Goal: Task Accomplishment & Management: Use online tool/utility

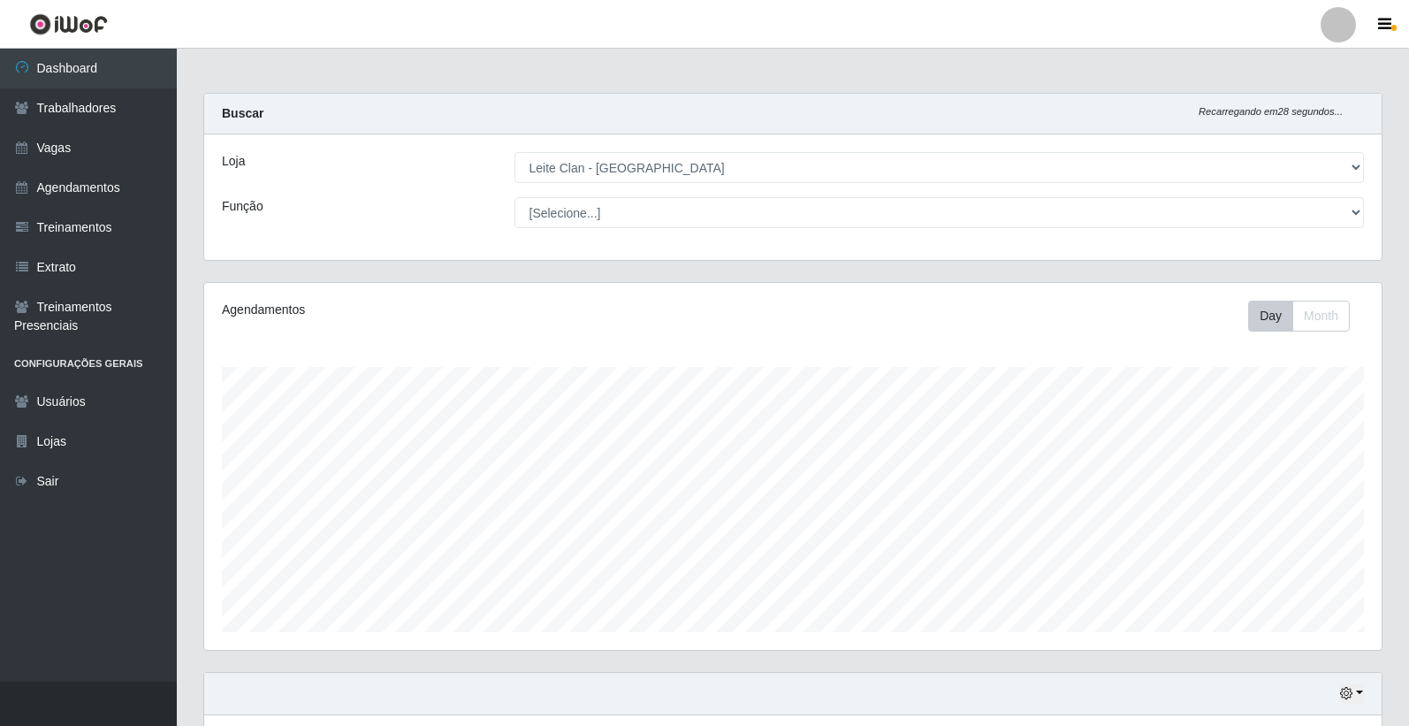
select select "452"
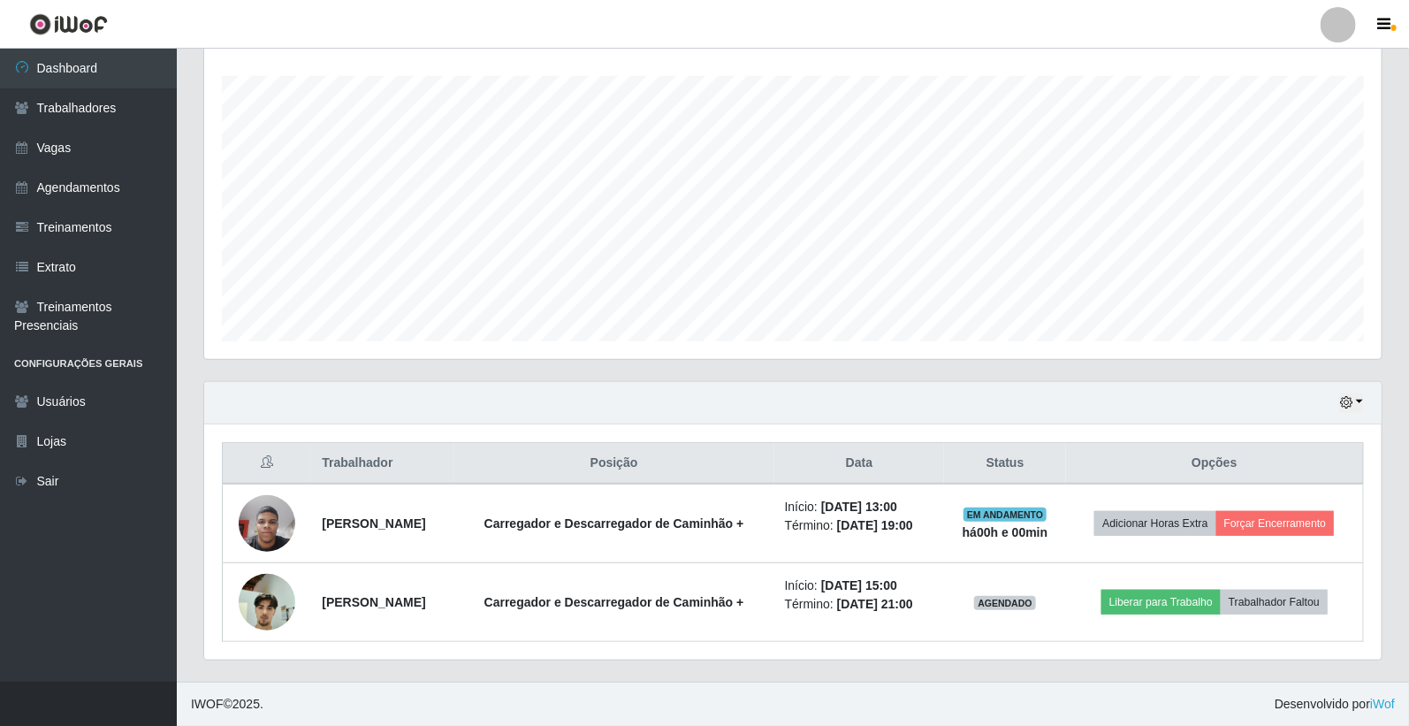
scroll to position [366, 1177]
